Goal: Task Accomplishment & Management: Use online tool/utility

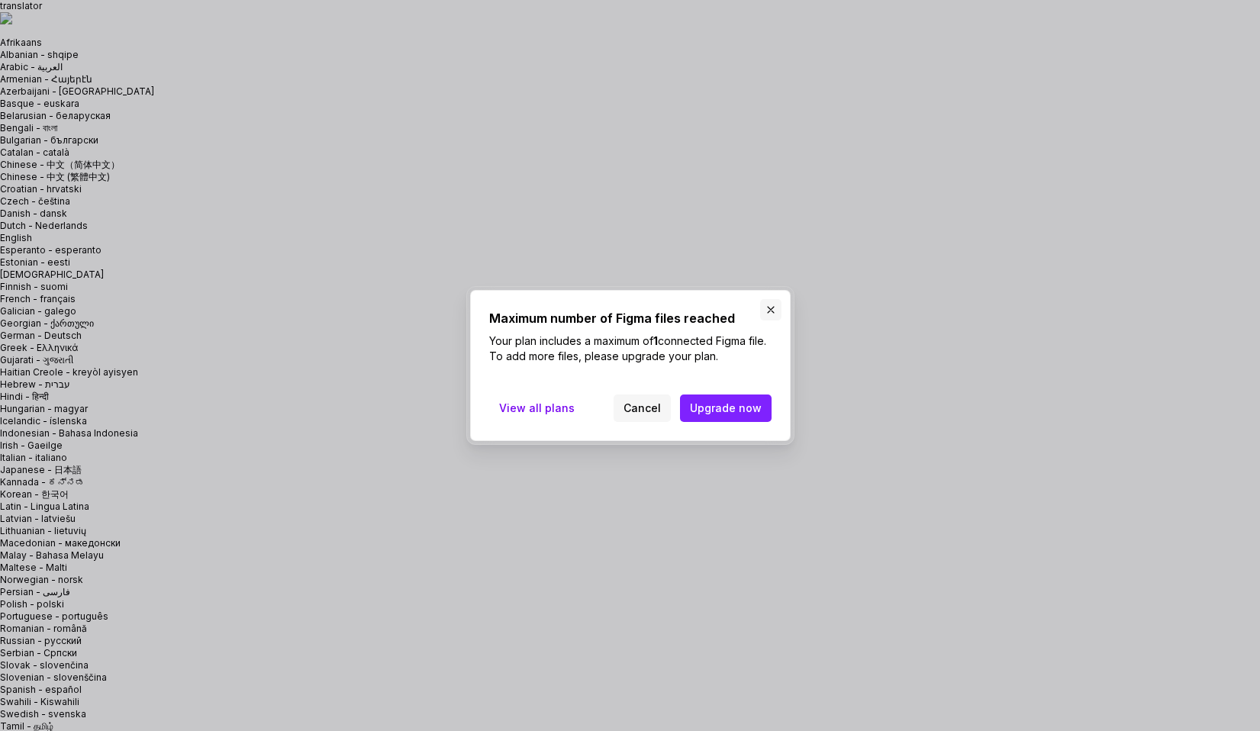
click at [770, 308] on button "button" at bounding box center [770, 309] width 21 height 21
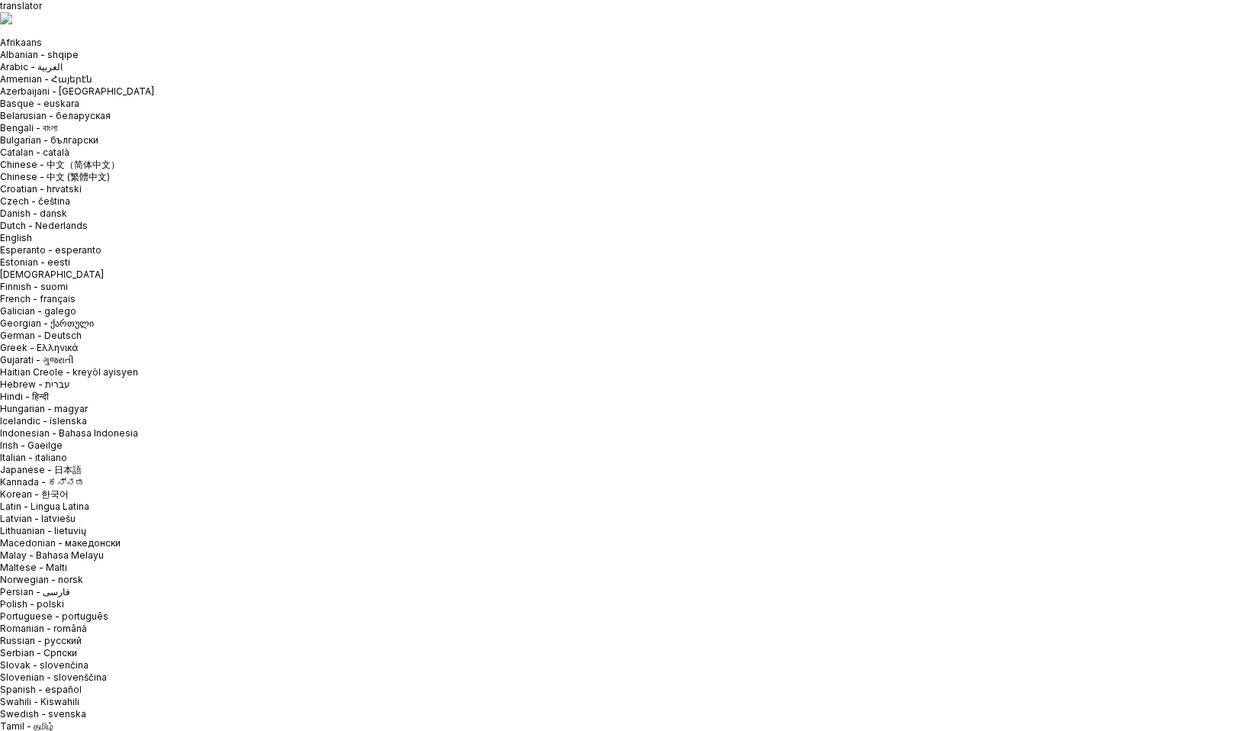
type textarea "*"
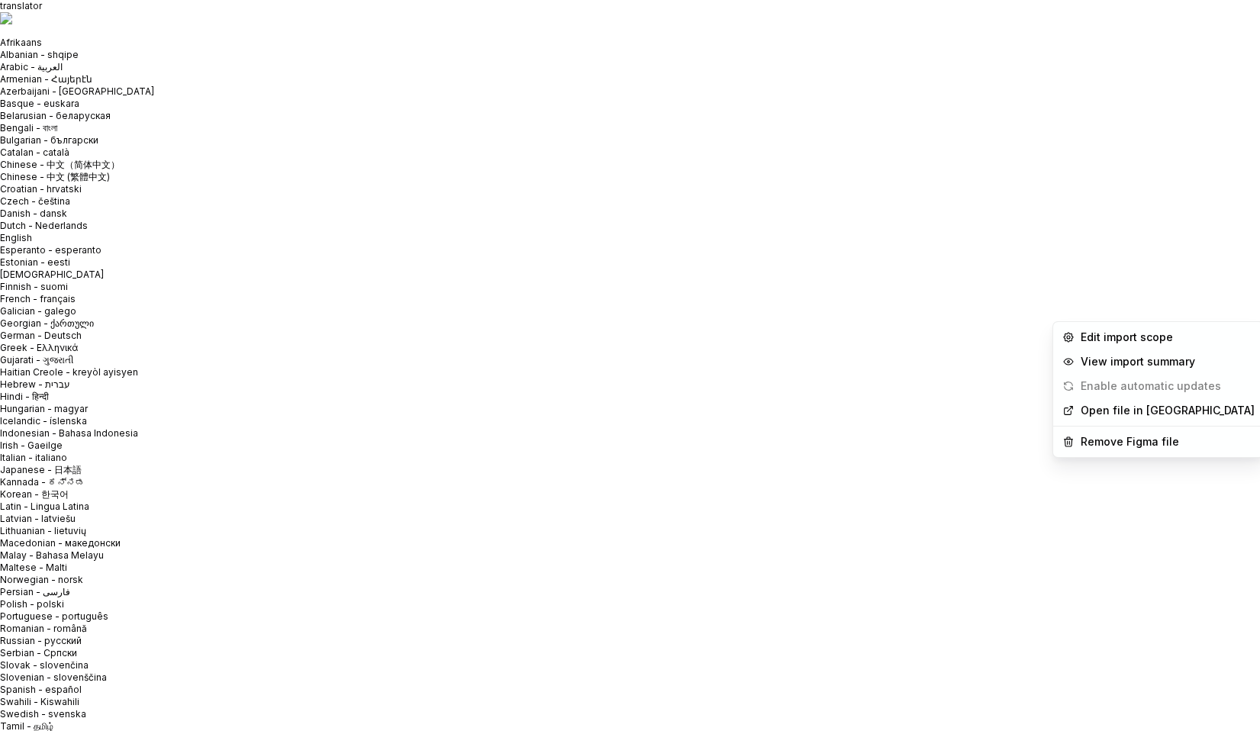
click at [1216, 304] on html "translator Afrikaans Albanian - shqipe Arabic - ‎‫العربية‬‎ Armenian - Հայերէն …" at bounding box center [630, 365] width 1260 height 731
click at [1132, 447] on div "Remove Figma file" at bounding box center [1168, 441] width 174 height 15
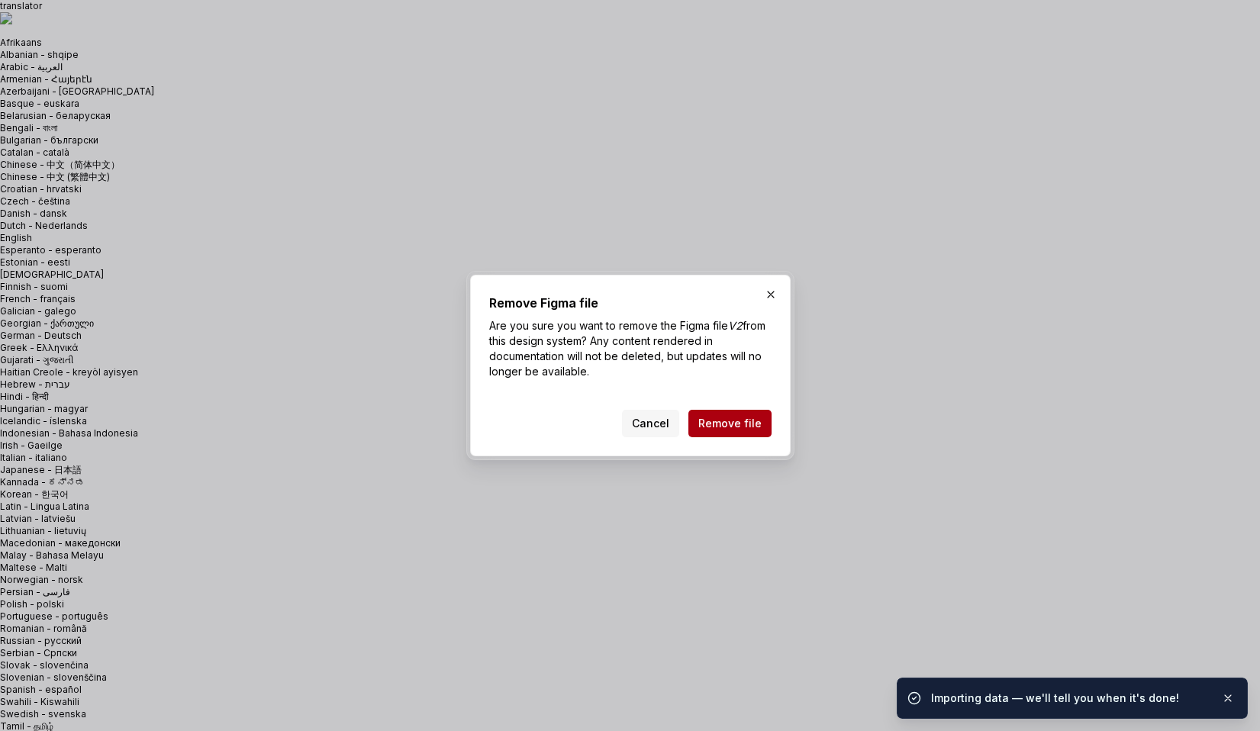
click at [739, 421] on span "Remove file" at bounding box center [729, 423] width 63 height 15
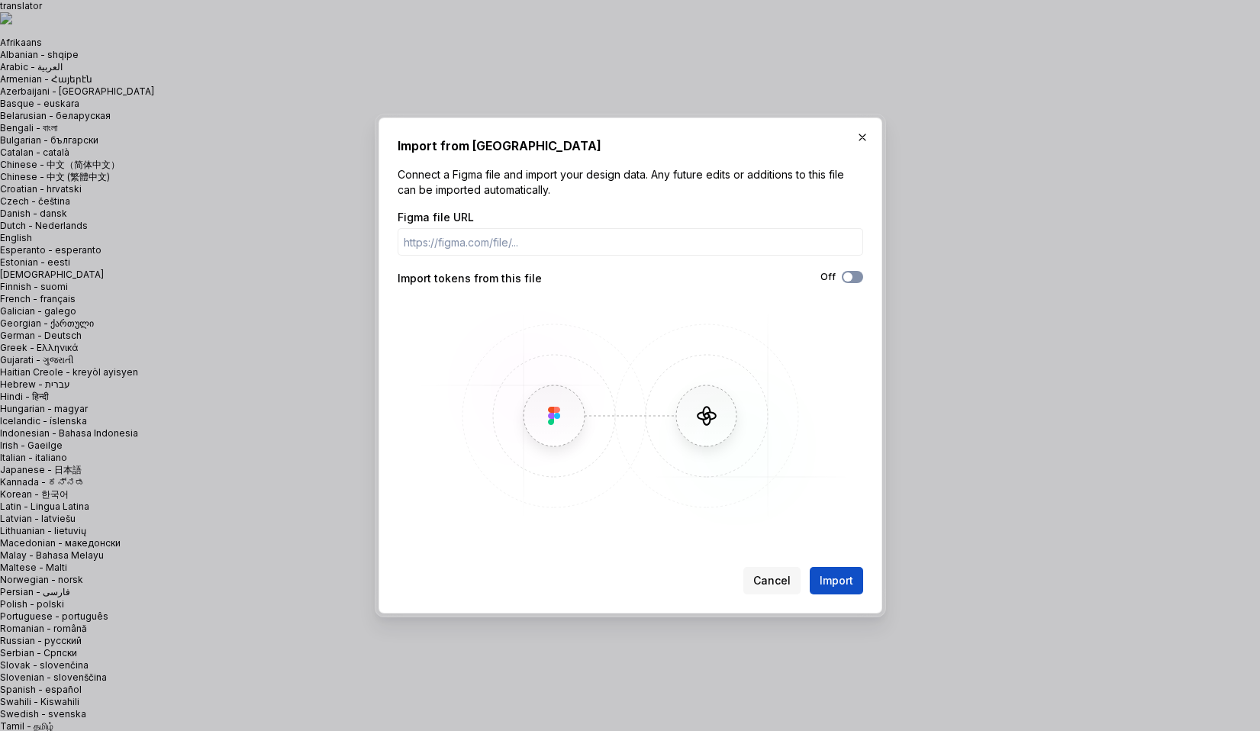
click at [856, 279] on button "Off" at bounding box center [852, 277] width 21 height 12
click at [594, 241] on input "Figma file URL" at bounding box center [631, 241] width 466 height 27
paste input "[URL][DOMAIN_NAME]"
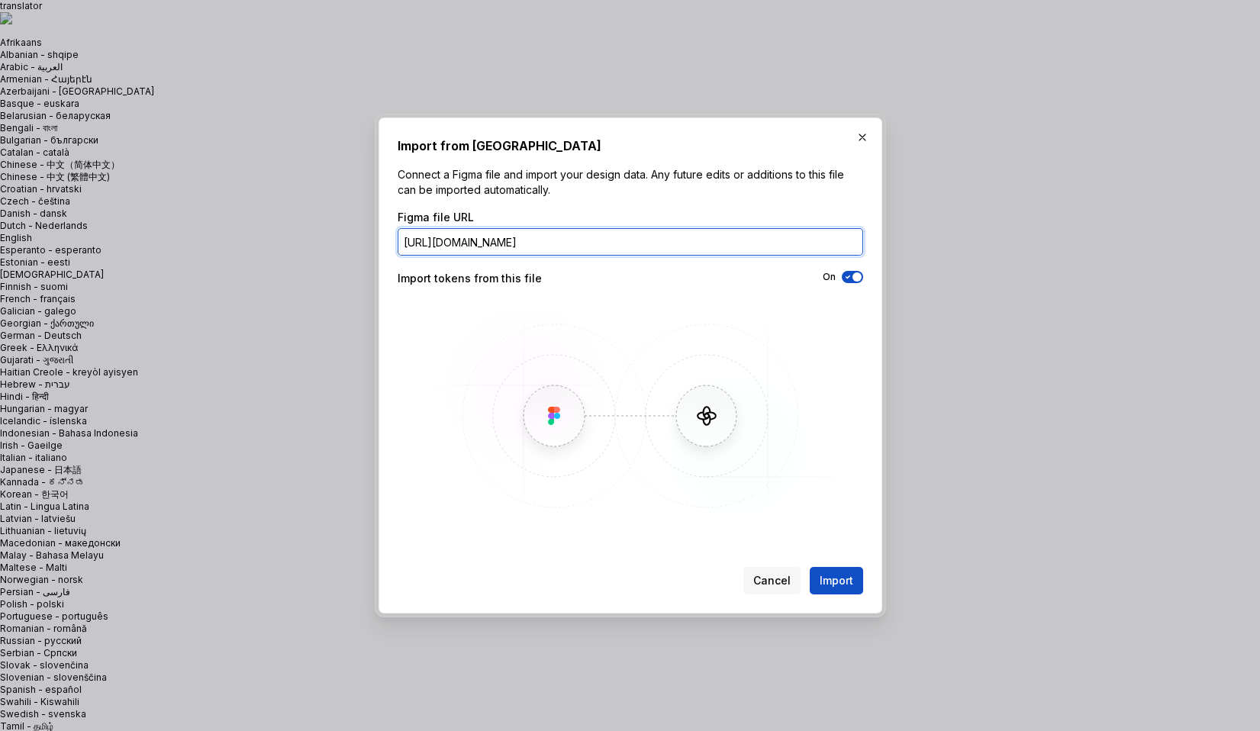
scroll to position [0, 182]
type input "[URL][DOMAIN_NAME]"
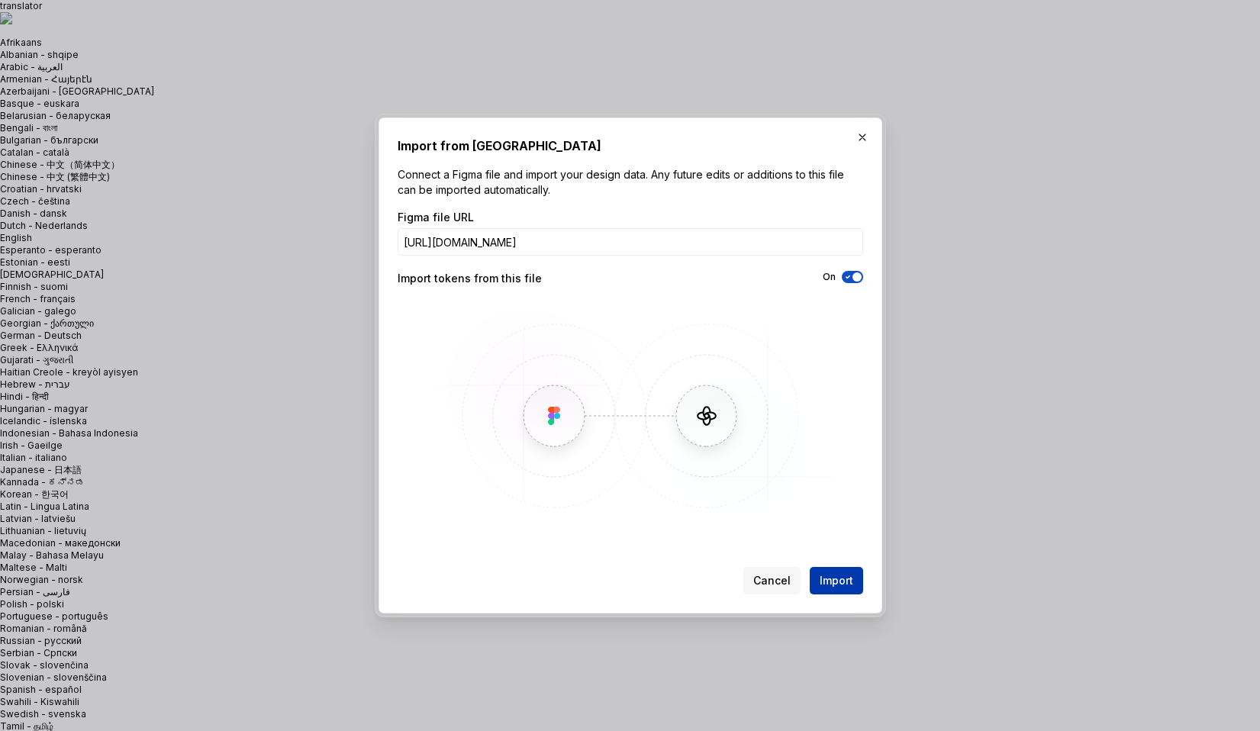
scroll to position [0, 0]
click at [849, 576] on span "Import" at bounding box center [837, 580] width 34 height 15
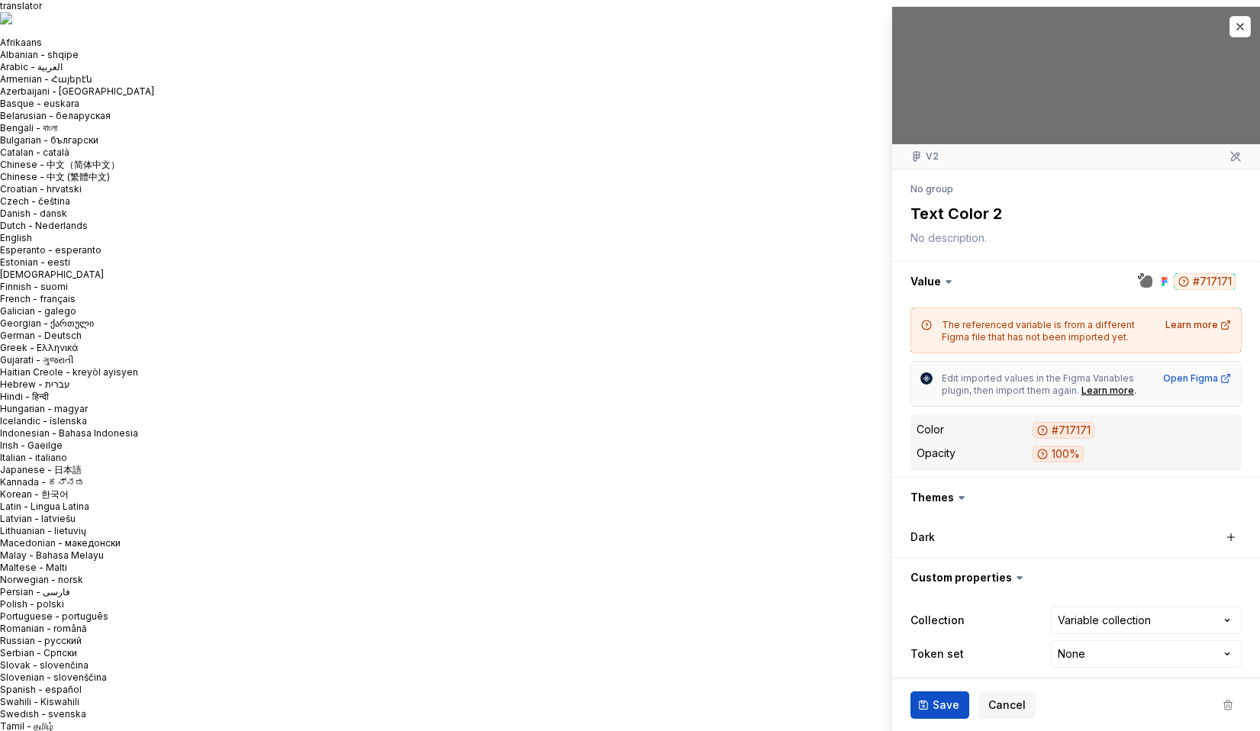
click at [986, 107] on div at bounding box center [1076, 75] width 368 height 137
click at [1098, 88] on div at bounding box center [1076, 75] width 368 height 137
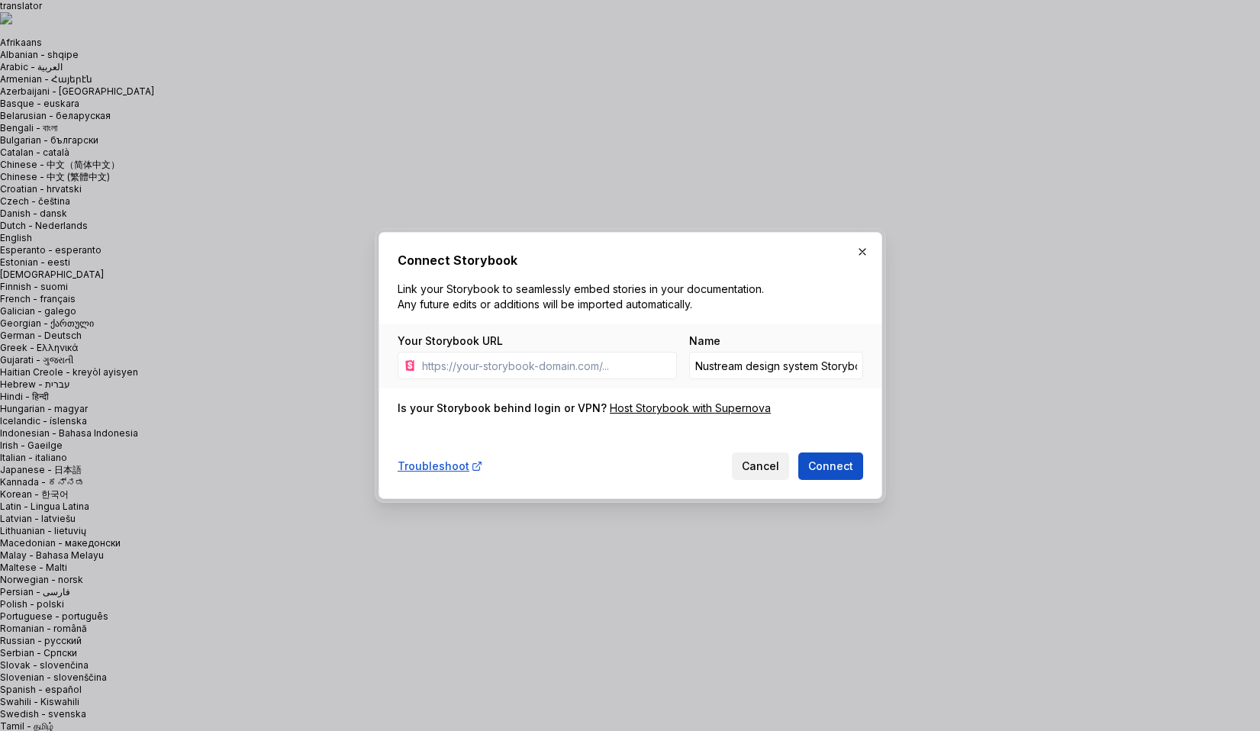
click at [759, 467] on span "Cancel" at bounding box center [760, 466] width 37 height 15
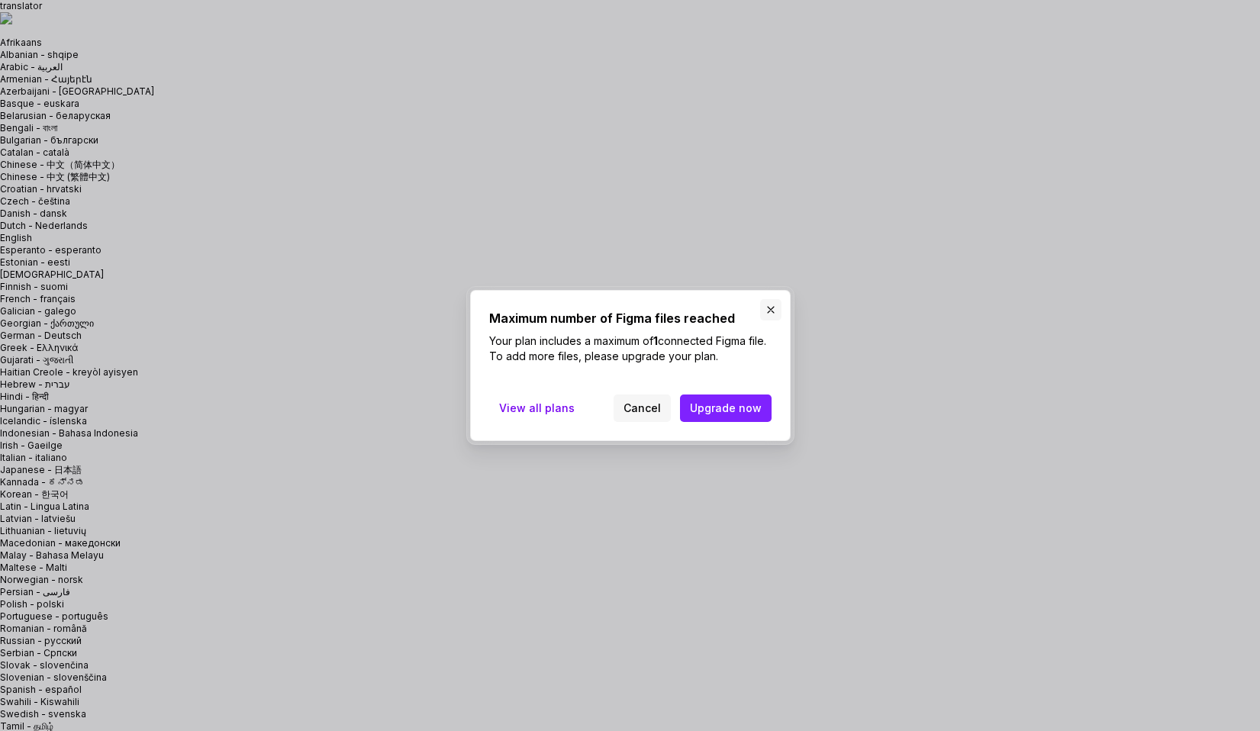
click at [768, 311] on button "button" at bounding box center [770, 309] width 21 height 21
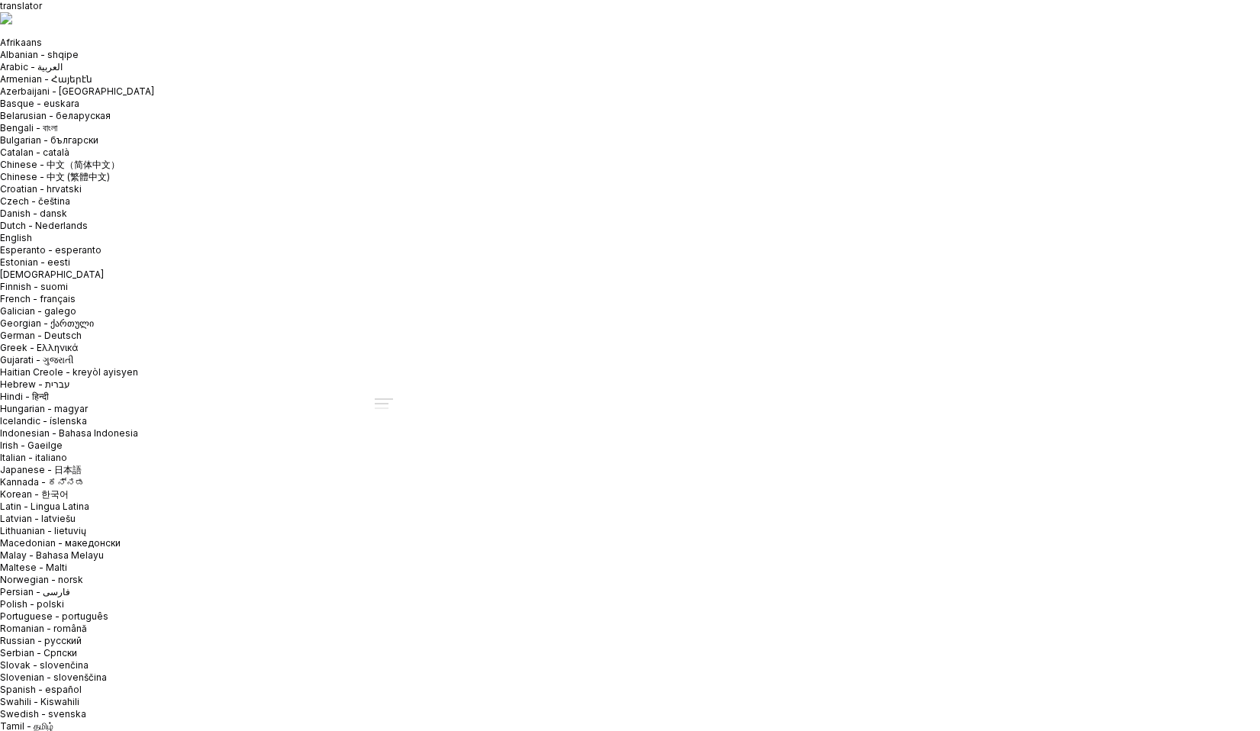
scroll to position [211, 0]
type textarea "*"
